Goal: Find specific page/section: Find specific page/section

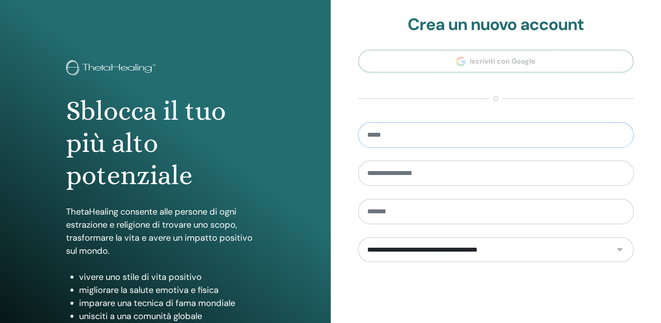
click at [556, 143] on input "email" at bounding box center [496, 134] width 276 height 25
click at [373, 74] on section "**********" at bounding box center [496, 196] width 276 height 363
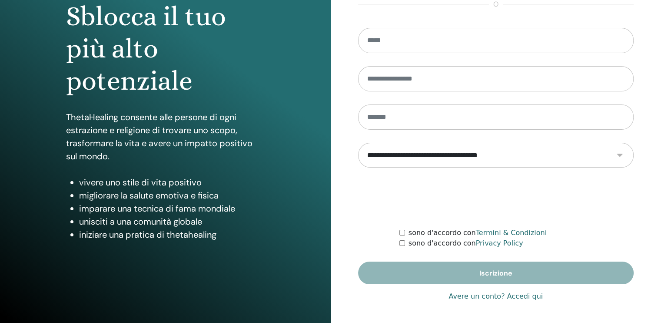
click at [480, 295] on link "Avere un conto? Accedi qui" at bounding box center [496, 296] width 94 height 10
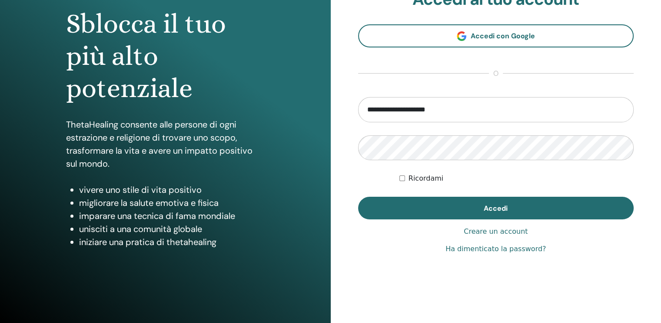
scroll to position [94, 0]
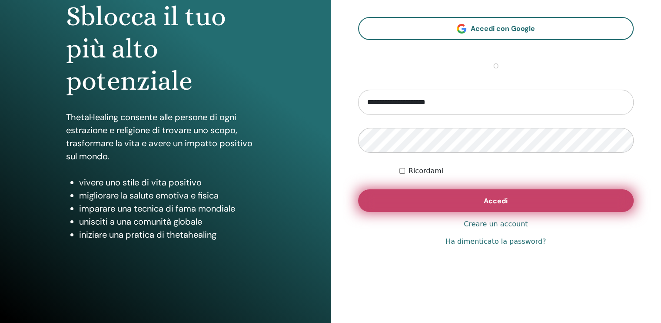
click at [426, 193] on button "Accedi" at bounding box center [496, 200] width 276 height 23
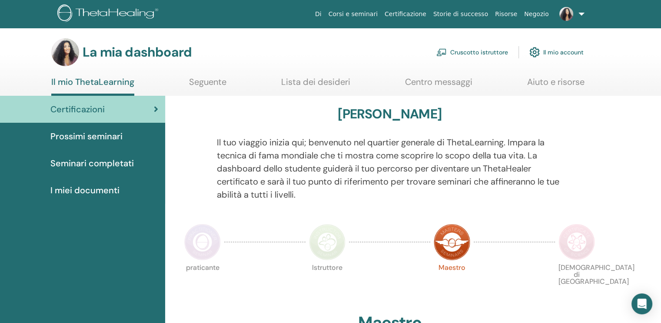
click at [453, 57] on link "Cruscotto istruttore" at bounding box center [472, 52] width 72 height 19
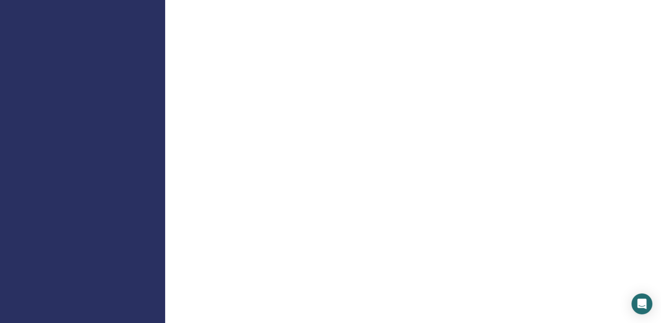
scroll to position [376, 0]
